Goal: Task Accomplishment & Management: Manage account settings

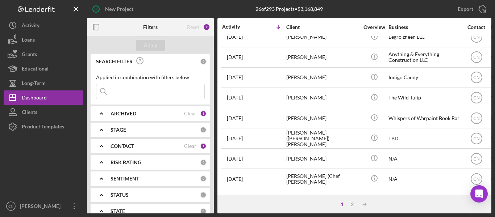
scroll to position [254, 0]
click at [291, 117] on div "[PERSON_NAME]" at bounding box center [322, 117] width 72 height 19
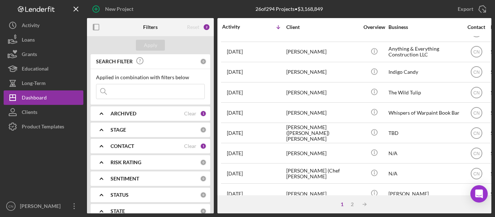
scroll to position [290, 0]
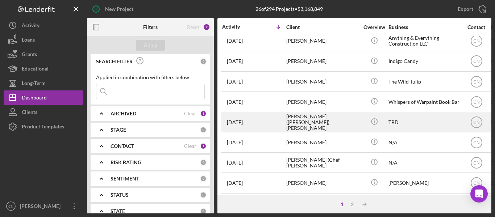
click at [300, 122] on div "[PERSON_NAME] ([PERSON_NAME]) [PERSON_NAME]" at bounding box center [322, 122] width 72 height 19
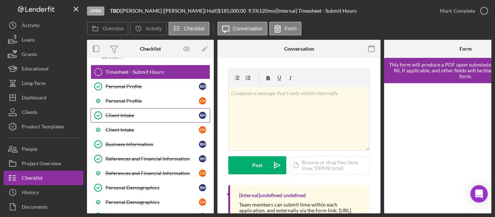
scroll to position [72, 0]
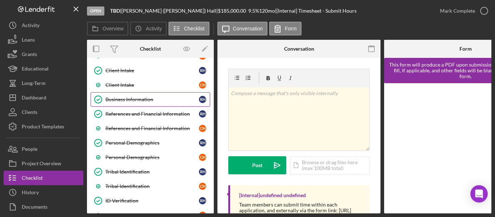
click at [136, 99] on div "Business Information" at bounding box center [151, 100] width 93 height 6
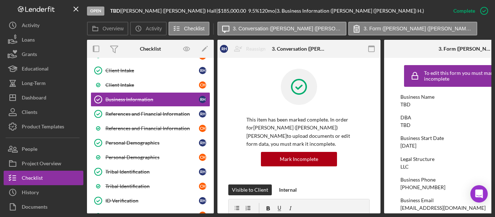
scroll to position [0, 56]
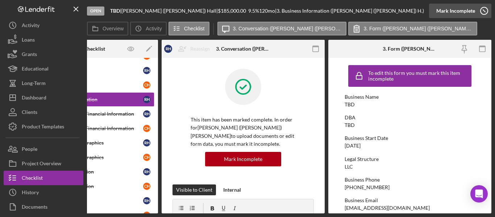
click at [484, 14] on icon "button" at bounding box center [484, 11] width 18 height 18
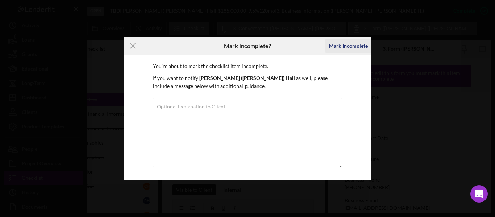
click at [346, 49] on div "Mark Incomplete" at bounding box center [348, 46] width 39 height 14
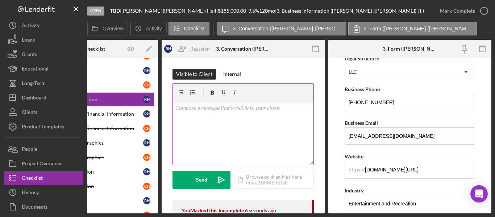
click at [185, 111] on p at bounding box center [243, 108] width 137 height 8
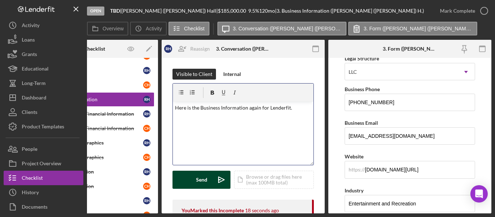
click at [199, 178] on div "Send" at bounding box center [201, 180] width 11 height 18
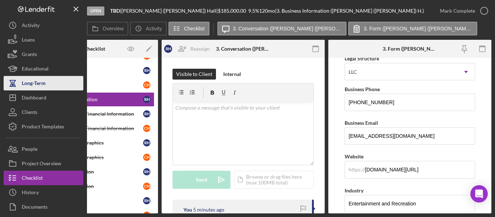
click at [30, 90] on div "Long-Term" at bounding box center [34, 84] width 24 height 16
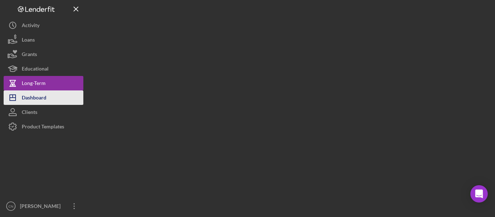
click at [29, 95] on div "Dashboard" at bounding box center [34, 99] width 25 height 16
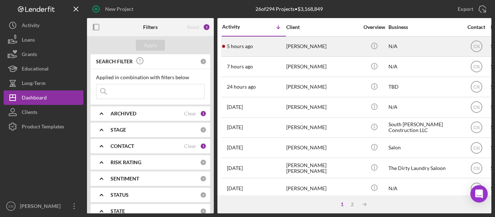
click at [247, 42] on div "5 hours ago [PERSON_NAME]" at bounding box center [253, 46] width 63 height 19
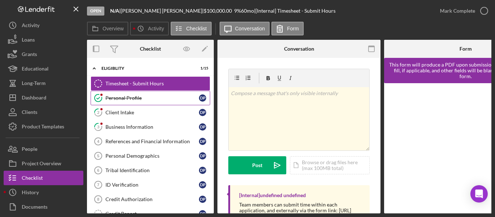
click at [112, 95] on div "Personal Profile" at bounding box center [151, 98] width 93 height 6
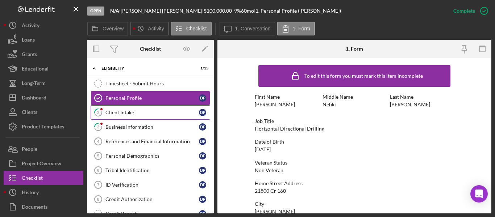
click at [118, 112] on div "Client Intake" at bounding box center [151, 113] width 93 height 6
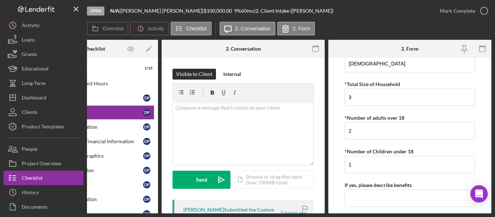
scroll to position [1435, 0]
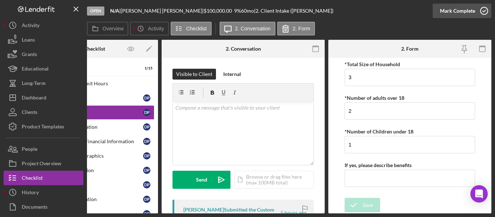
click at [486, 11] on icon "button" at bounding box center [484, 11] width 18 height 18
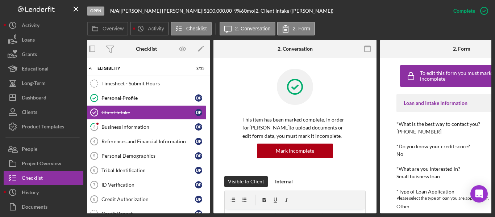
scroll to position [0, 0]
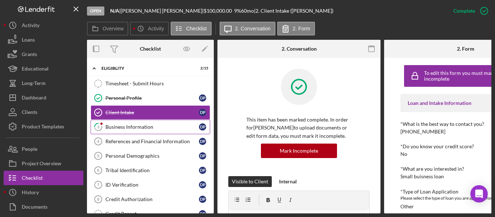
click at [114, 125] on div "Business Information" at bounding box center [151, 127] width 93 height 6
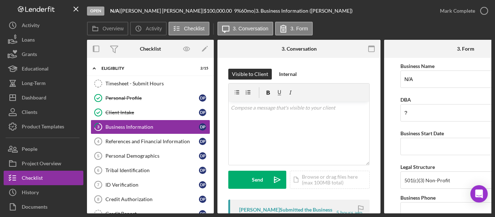
click at [309, 214] on div "Open N/A | [PERSON_NAME] | $100,000.00 9 % 60 mo | 3. Business Information ([PE…" at bounding box center [247, 108] width 495 height 217
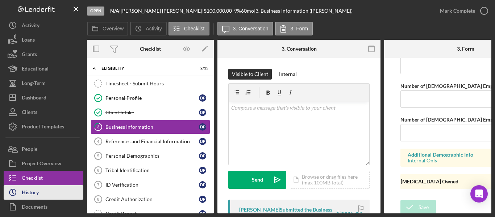
click at [33, 190] on div "History" at bounding box center [30, 193] width 17 height 16
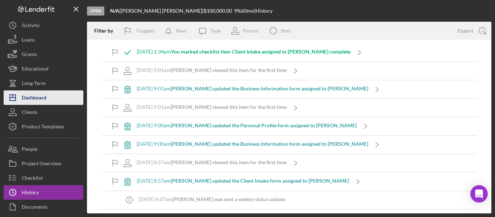
click at [31, 101] on div "Dashboard" at bounding box center [34, 99] width 25 height 16
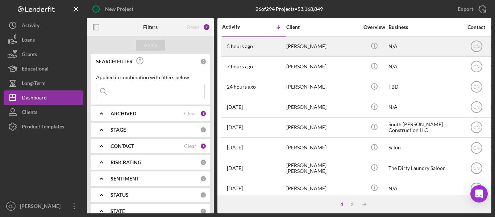
click at [299, 45] on div "[PERSON_NAME]" at bounding box center [322, 46] width 72 height 19
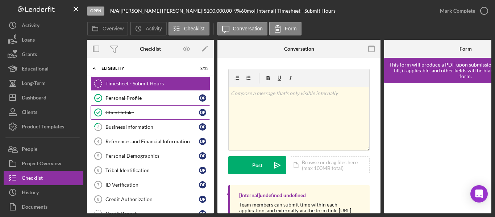
click at [117, 114] on div "Client Intake" at bounding box center [151, 113] width 93 height 6
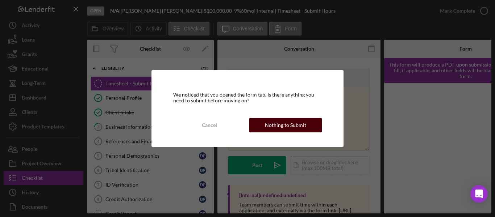
click at [272, 122] on div "Nothing to Submit" at bounding box center [285, 125] width 41 height 14
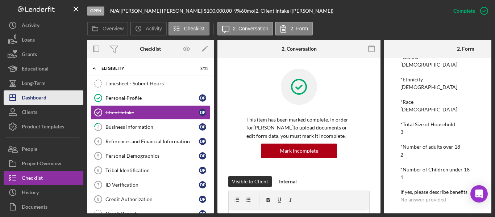
click at [25, 97] on div "Dashboard" at bounding box center [34, 99] width 25 height 16
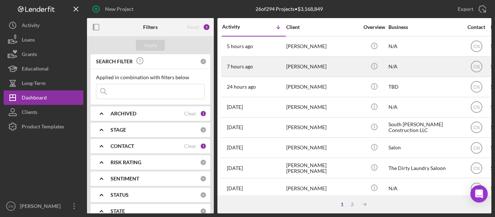
click at [291, 68] on div "[PERSON_NAME]" at bounding box center [322, 66] width 72 height 19
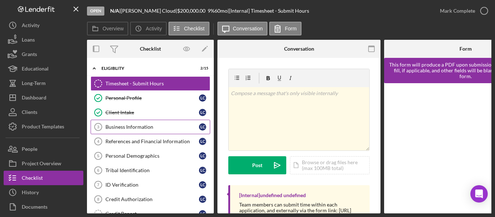
click at [120, 124] on div "Business Information" at bounding box center [151, 127] width 93 height 6
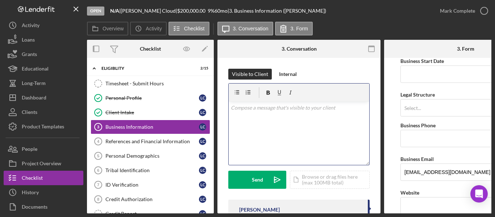
click at [254, 112] on p at bounding box center [299, 108] width 137 height 8
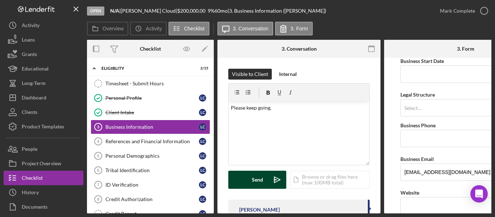
click at [255, 176] on div "Send" at bounding box center [257, 180] width 11 height 18
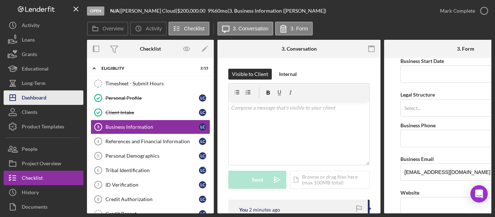
click at [20, 95] on icon "Icon/Dashboard" at bounding box center [13, 98] width 18 height 18
